Goal: Information Seeking & Learning: Learn about a topic

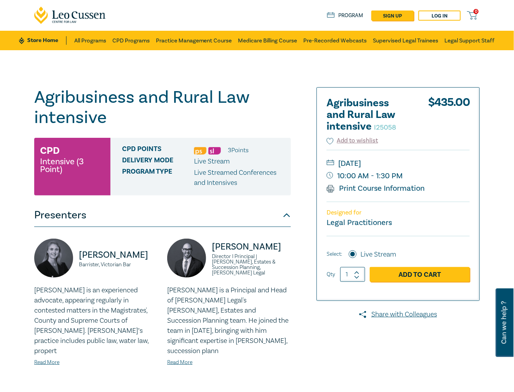
drag, startPoint x: 451, startPoint y: 66, endPoint x: 481, endPoint y: 67, distance: 29.6
click at [451, 66] on div "Agribusiness and Rural Law intensive I25058 CPD Intensive (3 Point) CPD Points …" at bounding box center [257, 281] width 514 height 463
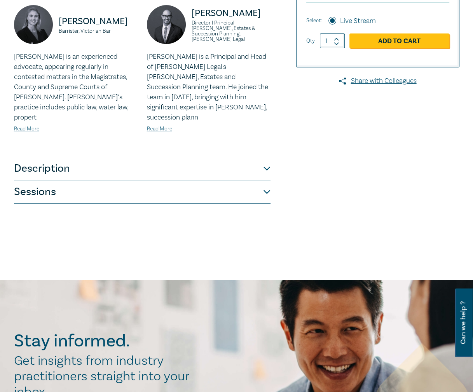
scroll to position [232, 0]
click at [234, 157] on button "Description" at bounding box center [142, 167] width 257 height 23
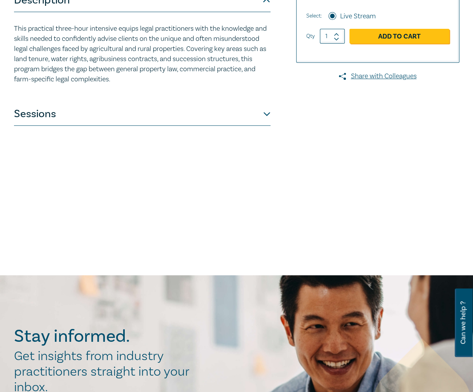
scroll to position [237, 0]
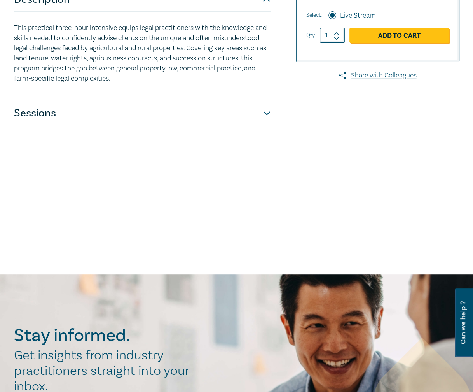
click at [182, 115] on button "Sessions" at bounding box center [142, 112] width 257 height 23
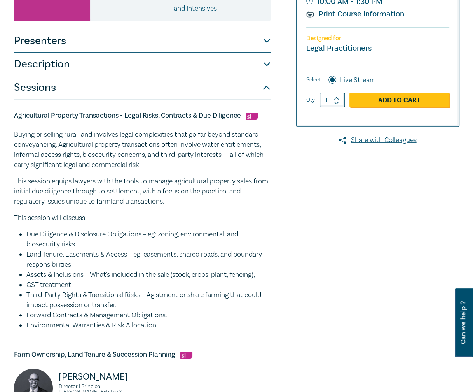
scroll to position [0, 0]
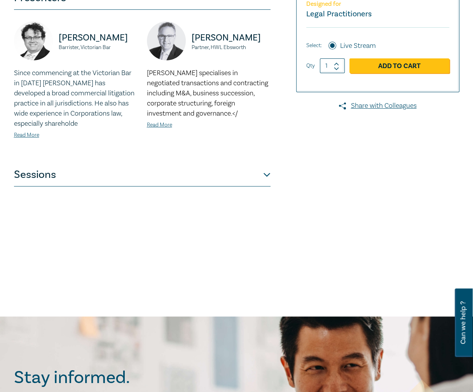
click at [253, 178] on button "Sessions" at bounding box center [142, 174] width 257 height 23
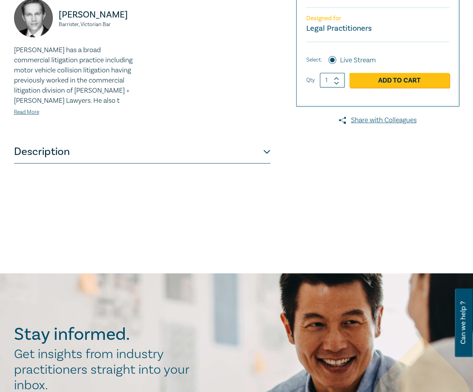
scroll to position [239, 0]
drag, startPoint x: 182, startPoint y: 158, endPoint x: 178, endPoint y: 157, distance: 4.9
click at [182, 158] on button "Description" at bounding box center [142, 151] width 257 height 23
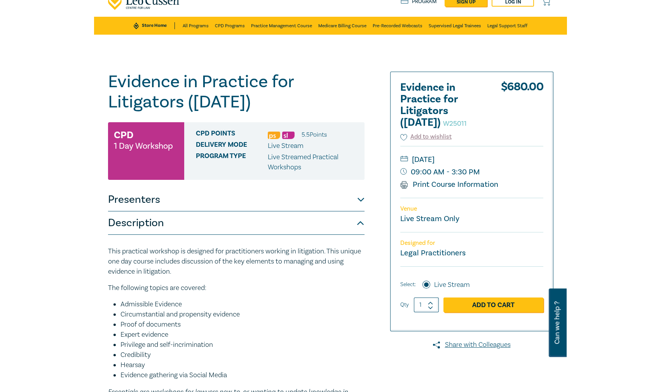
scroll to position [0, 0]
